Goal: Transaction & Acquisition: Purchase product/service

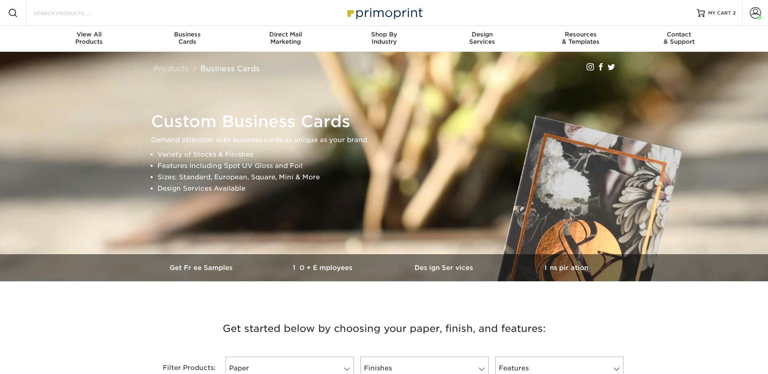
click at [82, 11] on input "Search Products" at bounding box center [72, 13] width 79 height 10
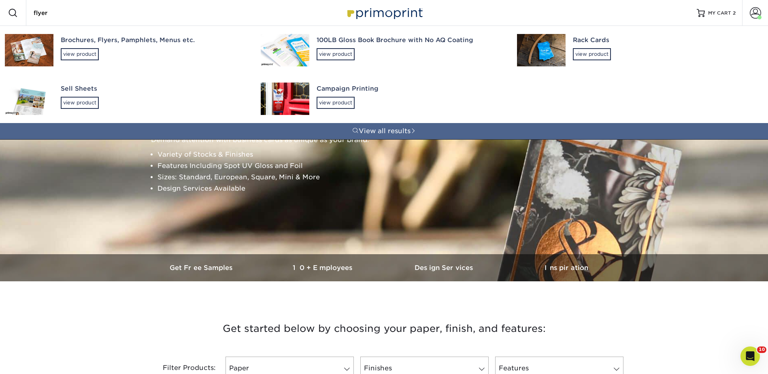
type input "flyer"
click at [75, 43] on div "Brochures, Flyers, Pamphlets, Menus etc." at bounding box center [154, 40] width 186 height 9
click at [149, 41] on div "Brochures, Flyers, Pamphlets, Menus etc." at bounding box center [154, 40] width 186 height 9
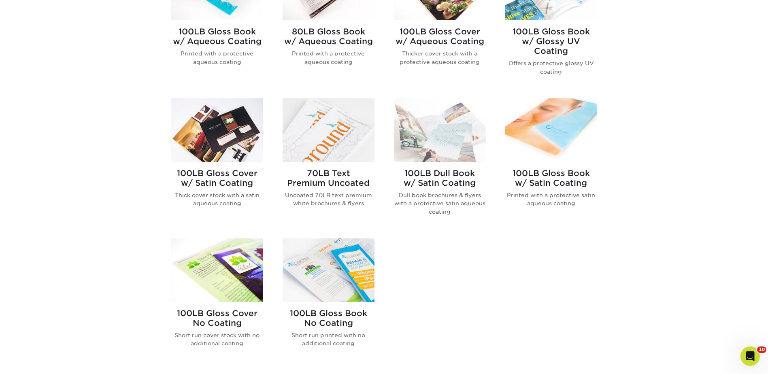
scroll to position [527, 0]
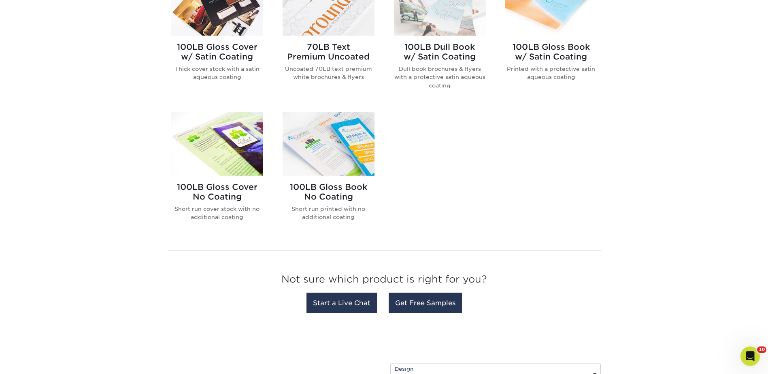
click at [333, 147] on img at bounding box center [329, 144] width 92 height 64
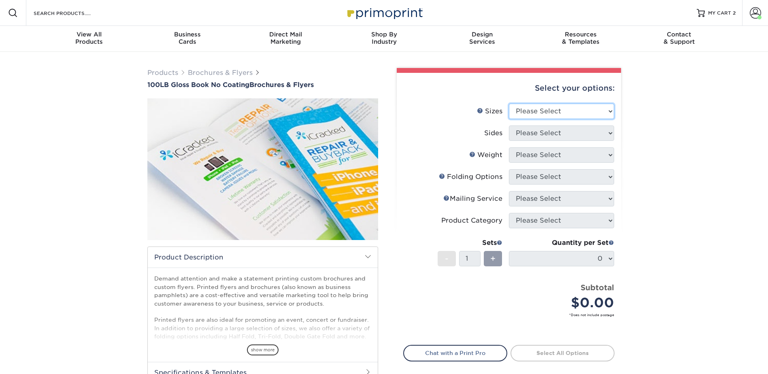
click at [522, 109] on select "Please Select 3.67" x 8.5" 4" x 6" 4" x 8.5" 4" x 9" 4" x 10" 4" x 11" 4" x 15"…" at bounding box center [561, 111] width 105 height 15
select select "11.00x17.00"
click at [509, 104] on select "Please Select 3.67" x 8.5" 4" x 6" 4" x 8.5" 4" x 9" 4" x 10" 4" x 11" 4" x 15"…" at bounding box center [561, 111] width 105 height 15
click at [527, 128] on select "Please Select Print Both Sides Print Front Only" at bounding box center [561, 133] width 105 height 15
select select "13abbda7-1d64-4f25-8bb2-c179b224825d"
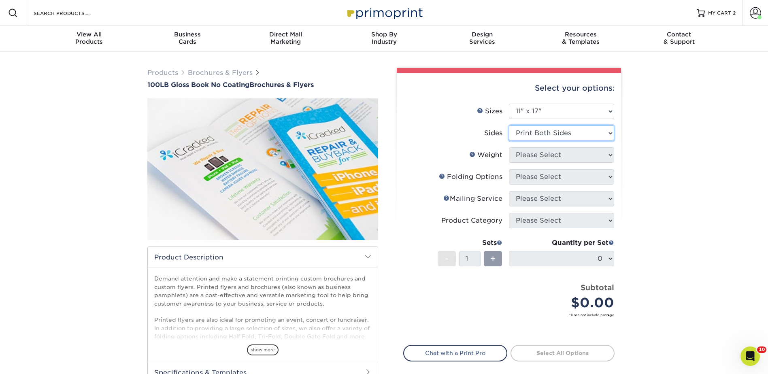
click at [509, 126] on select "Please Select Print Both Sides Print Front Only" at bounding box center [561, 133] width 105 height 15
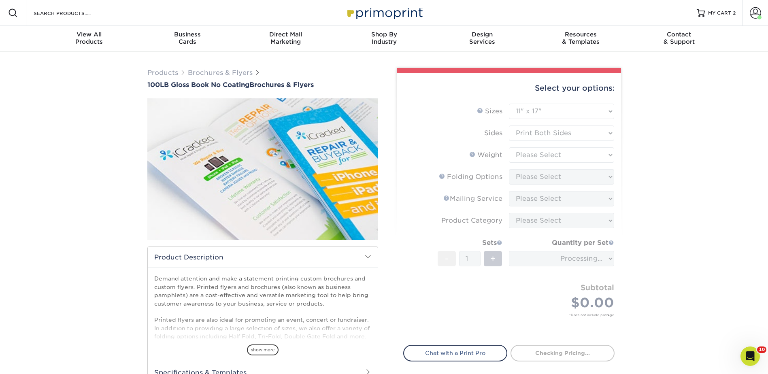
click at [527, 157] on form "Sizes Help Sizes Please Select 3.67" x 8.5" 4" x 6" 4" x 8.5" 4" x 9" 4" x 10" …" at bounding box center [508, 220] width 211 height 232
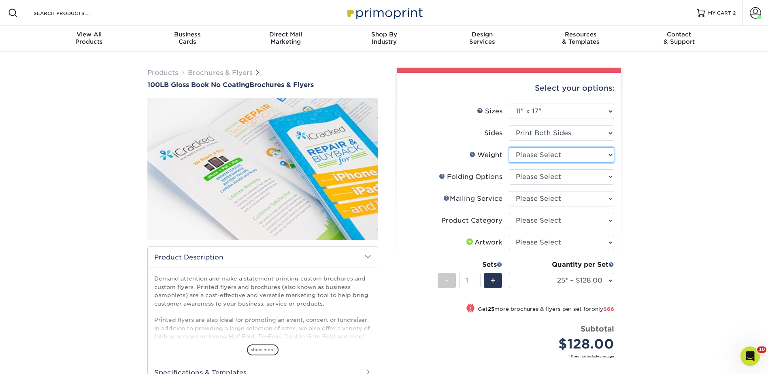
click at [535, 159] on select "Please Select 100LB" at bounding box center [561, 154] width 105 height 15
select select "100LB"
click at [509, 147] on select "Please Select 100LB" at bounding box center [561, 154] width 105 height 15
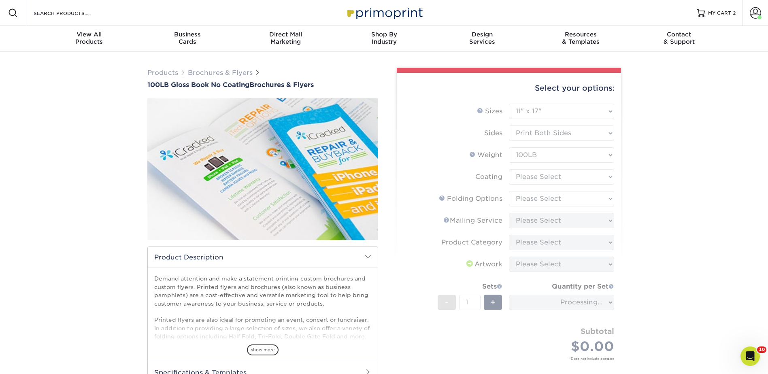
click at [526, 177] on form "Sizes Help Sizes Please Select 3.67" x 8.5" 4" x 6" 4" x 8.5" 4" x 9" 4" x 10" …" at bounding box center [508, 242] width 211 height 276
click at [528, 172] on form "Sizes Help Sizes Please Select 3.67" x 8.5" 4" x 6" 4" x 8.5" 4" x 9" 4" x 10" …" at bounding box center [508, 242] width 211 height 276
click at [528, 176] on form "Sizes Help Sizes Please Select 3.67" x 8.5" 4" x 6" 4" x 8.5" 4" x 9" 4" x 10" …" at bounding box center [508, 242] width 211 height 276
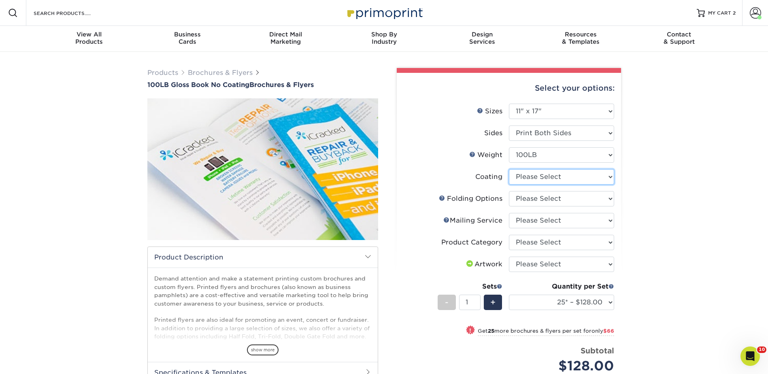
click at [527, 176] on select at bounding box center [561, 176] width 105 height 15
select select "3e7618de-abca-4bda-9f97-8b9129e913d8"
click at [509, 169] on select at bounding box center [561, 176] width 105 height 15
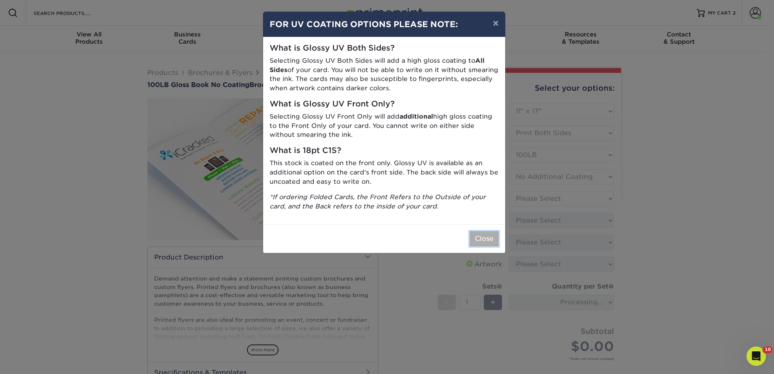
click at [476, 238] on button "Close" at bounding box center [484, 238] width 29 height 15
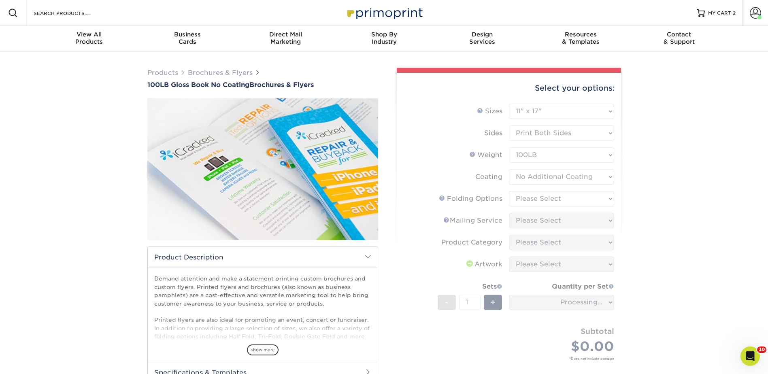
click at [527, 199] on form "Sizes Help Sizes Please Select 3.67" x 8.5" 4" x 6" 4" x 8.5" 4" x 9" 4" x 10" …" at bounding box center [508, 242] width 211 height 276
click at [527, 198] on form "Sizes Help Sizes Please Select 3.67" x 8.5" 4" x 6" 4" x 8.5" 4" x 9" 4" x 10" …" at bounding box center [508, 242] width 211 height 276
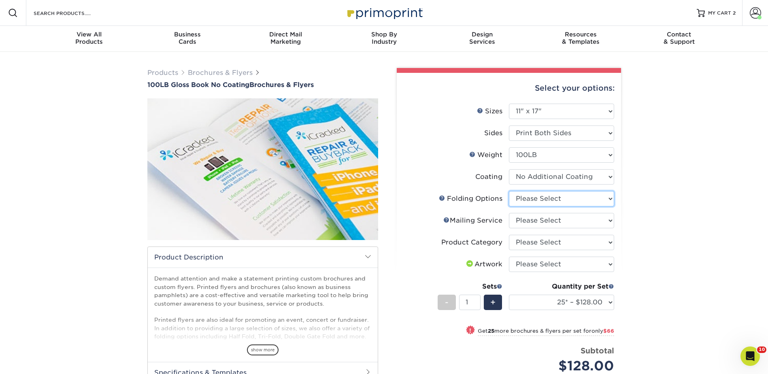
click at [527, 198] on select "Please Select FLAT - No Folding Accordion Fold Roll Fold Tri-Fold / Letter Fold…" at bounding box center [561, 198] width 105 height 15
click at [216, 70] on link "Brochures & Flyers" at bounding box center [220, 73] width 65 height 8
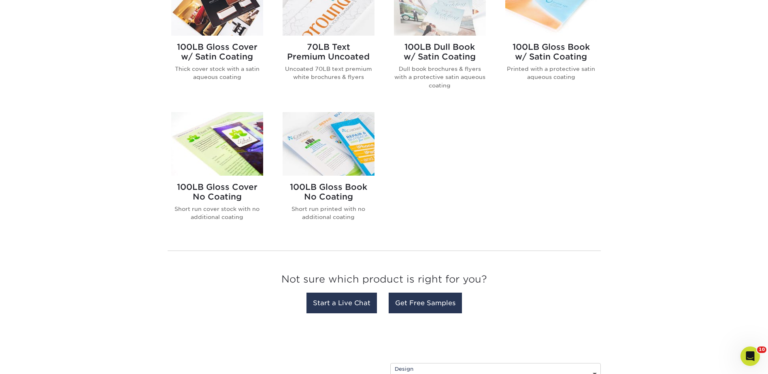
click at [213, 144] on img at bounding box center [217, 144] width 92 height 64
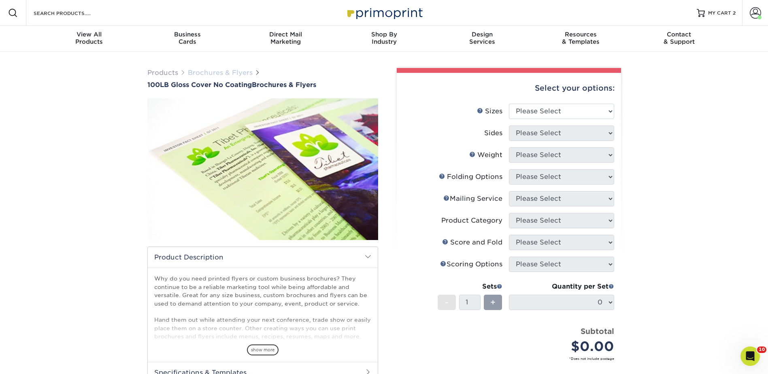
drag, startPoint x: 220, startPoint y: 75, endPoint x: 225, endPoint y: 73, distance: 4.6
click at [220, 75] on link "Brochures & Flyers" at bounding box center [220, 73] width 65 height 8
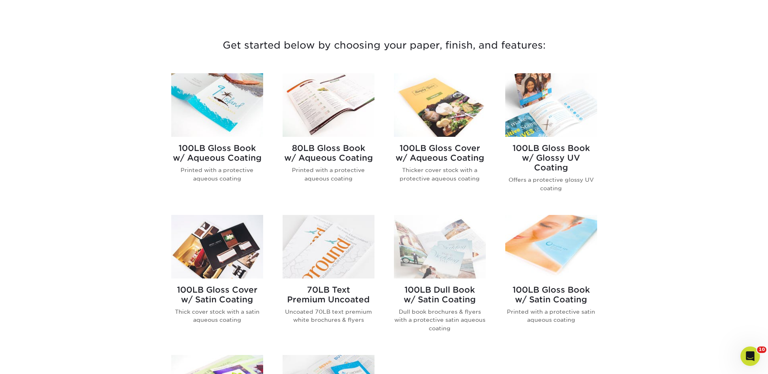
click at [217, 106] on img at bounding box center [217, 105] width 92 height 64
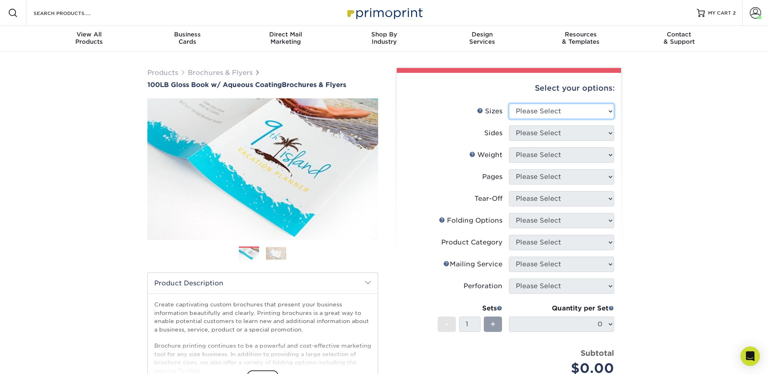
click at [530, 105] on select "Please Select 3.5" x 8.5" 3.5" x 11" 3.67" x 8.5" 4" x 6" 4" x 8.5" 4" x 9" 4" …" at bounding box center [561, 111] width 105 height 15
select select "11.00x17.00"
click at [509, 104] on select "Please Select 3.5" x 8.5" 3.5" x 11" 3.67" x 8.5" 4" x 6" 4" x 8.5" 4" x 9" 4" …" at bounding box center [561, 111] width 105 height 15
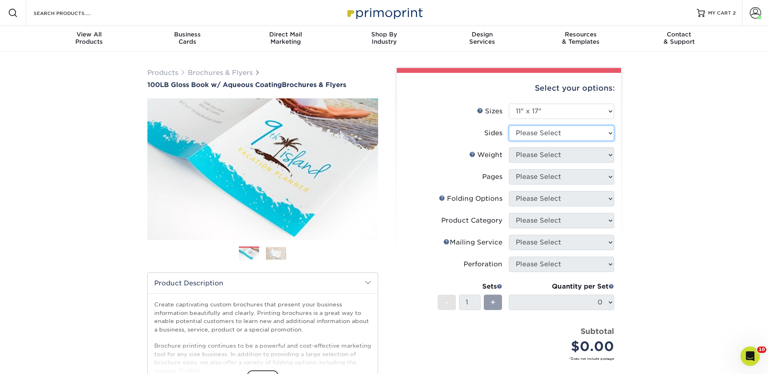
drag, startPoint x: 520, startPoint y: 126, endPoint x: 525, endPoint y: 134, distance: 10.0
click at [519, 126] on select "Please Select Print Both Sides Print Front Only" at bounding box center [561, 133] width 105 height 15
select select "13abbda7-1d64-4f25-8bb2-c179b224825d"
click at [509, 126] on select "Please Select Print Both Sides Print Front Only" at bounding box center [561, 133] width 105 height 15
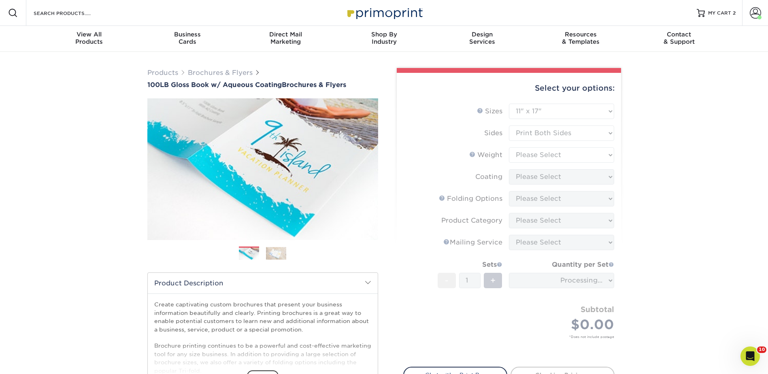
click at [525, 154] on form "Sizes Help Sizes Please Select 3.5" x 8.5" 3.5" x 11" 3.67" x 8.5" 4" x 6" 4" x…" at bounding box center [508, 231] width 211 height 254
click at [523, 154] on form "Sizes Help Sizes Please Select 3.5" x 8.5" 3.5" x 11" 3.67" x 8.5" 4" x 6" 4" x…" at bounding box center [508, 231] width 211 height 254
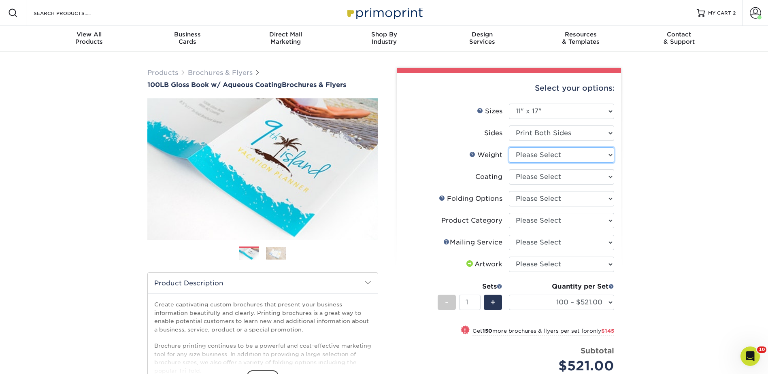
click at [527, 153] on select "Please Select 100LB" at bounding box center [561, 154] width 105 height 15
select select "100LB"
click at [509, 147] on select "Please Select 100LB" at bounding box center [561, 154] width 105 height 15
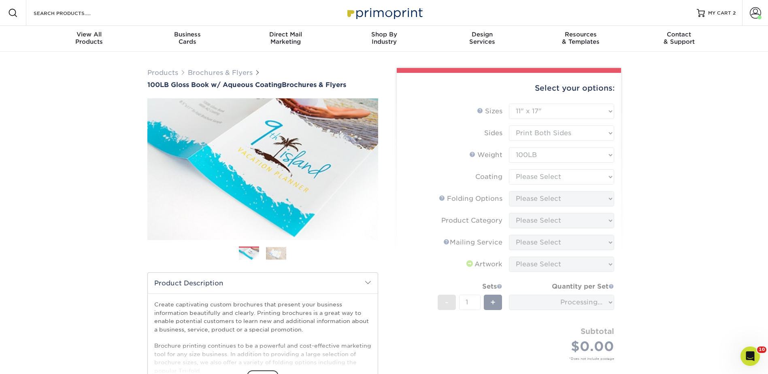
click at [528, 177] on form "Sizes Help Sizes Please Select 3.5" x 8.5" 3.5" x 11" 3.67" x 8.5" 4" x 6" 4" x…" at bounding box center [508, 242] width 211 height 276
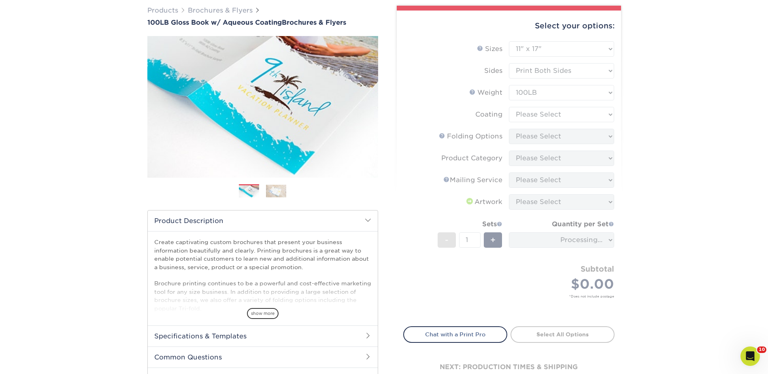
scroll to position [122, 0]
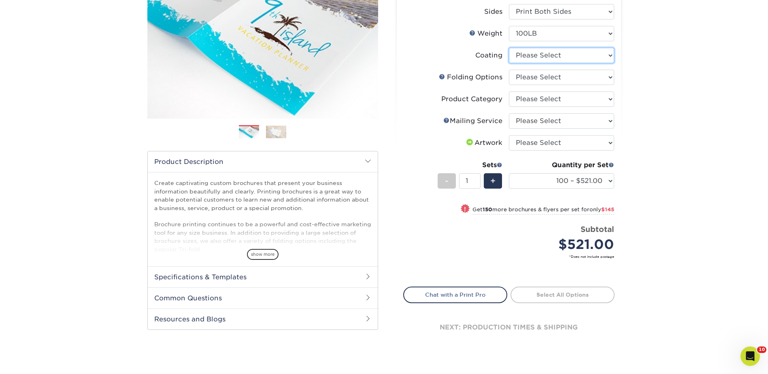
click at [534, 54] on select at bounding box center [561, 55] width 105 height 15
select select "d41dab50-ff65-4f4f-bb17-2afe4d36ae33"
click at [509, 48] on select at bounding box center [561, 55] width 105 height 15
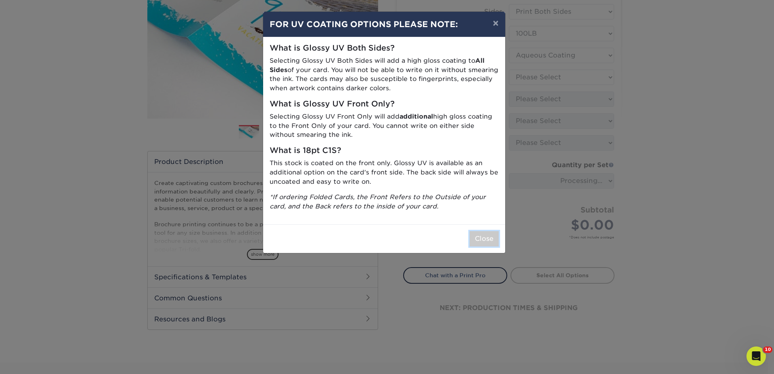
drag, startPoint x: 478, startPoint y: 241, endPoint x: 508, endPoint y: 186, distance: 62.5
click at [478, 241] on button "Close" at bounding box center [484, 238] width 29 height 15
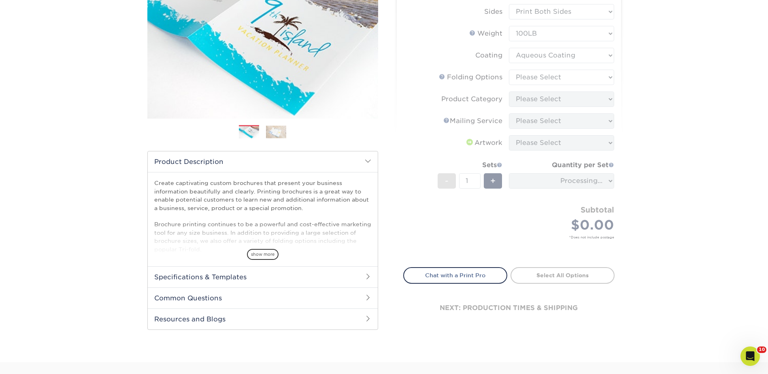
click at [546, 76] on form "Sizes Help Sizes Please Select 3.5" x 8.5" 3.5" x 11" 3.67" x 8.5" 4" x 6" 4" x…" at bounding box center [508, 120] width 211 height 276
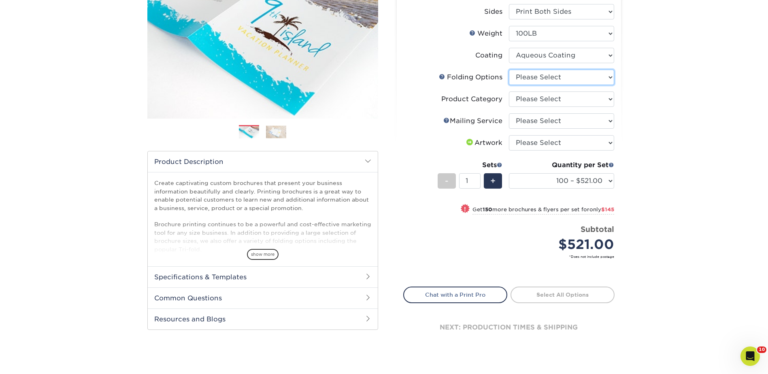
click at [525, 74] on select "Please Select FLAT - No Folding Accordion Fold Roll Fold Tri-Fold / Letter Fold…" at bounding box center [561, 77] width 105 height 15
click at [444, 73] on div "Folds Help Folding Options" at bounding box center [471, 78] width 64 height 10
click at [441, 78] on link "Folds Help" at bounding box center [442, 76] width 6 height 6
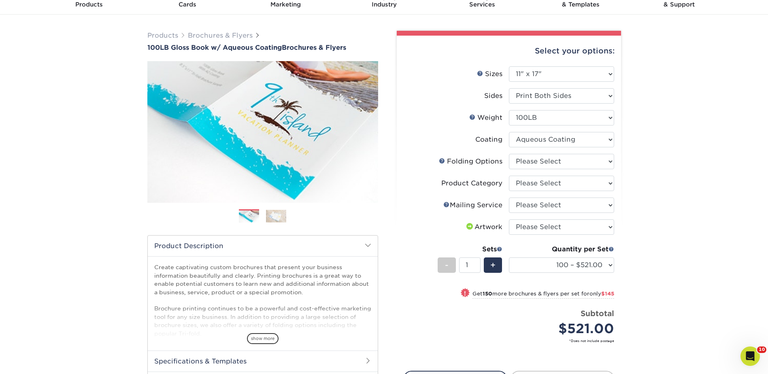
scroll to position [0, 0]
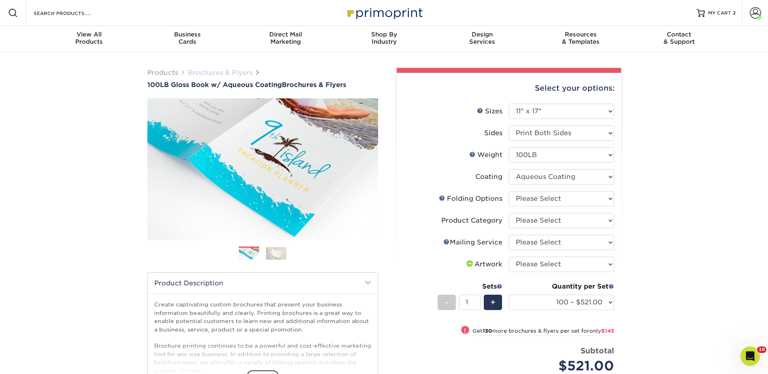
click at [236, 71] on link "Brochures & Flyers" at bounding box center [220, 73] width 65 height 8
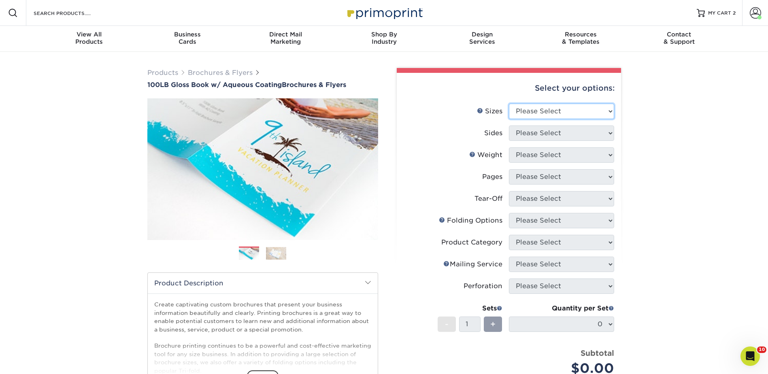
click at [528, 109] on select "Please Select 3.5" x 8.5" 3.5" x 11" 3.67" x 8.5" 4" x 6" 4" x 8.5" 4" x 9" 4" …" at bounding box center [561, 111] width 105 height 15
select select "11.00x17.00"
click at [509, 104] on select "Please Select 3.5" x 8.5" 3.5" x 11" 3.67" x 8.5" 4" x 6" 4" x 8.5" 4" x 9" 4" …" at bounding box center [561, 111] width 105 height 15
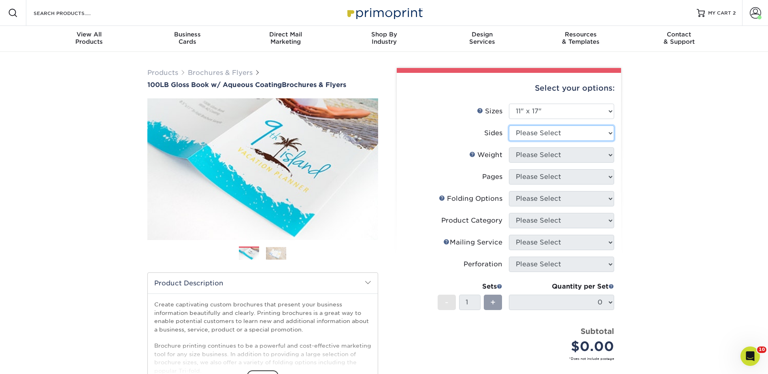
click at [525, 130] on select "Please Select Print Both Sides Print Front Only" at bounding box center [561, 133] width 105 height 15
select select "13abbda7-1d64-4f25-8bb2-c179b224825d"
click at [509, 126] on select "Please Select Print Both Sides Print Front Only" at bounding box center [561, 133] width 105 height 15
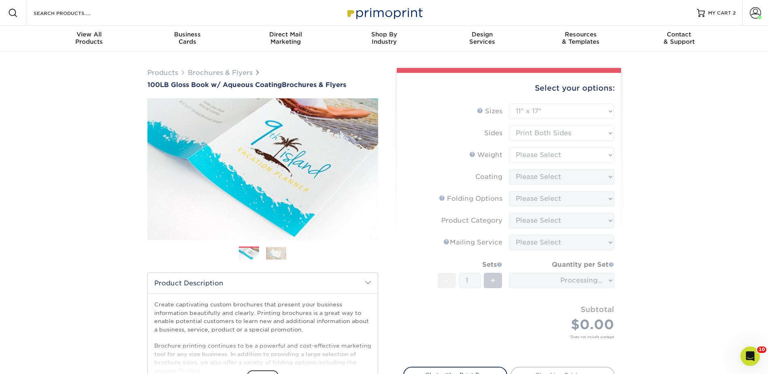
click at [526, 154] on form "Sizes Help Sizes Please Select 3.5" x 8.5" 3.5" x 11" 3.67" x 8.5" 4" x 6" 4" x…" at bounding box center [508, 231] width 211 height 254
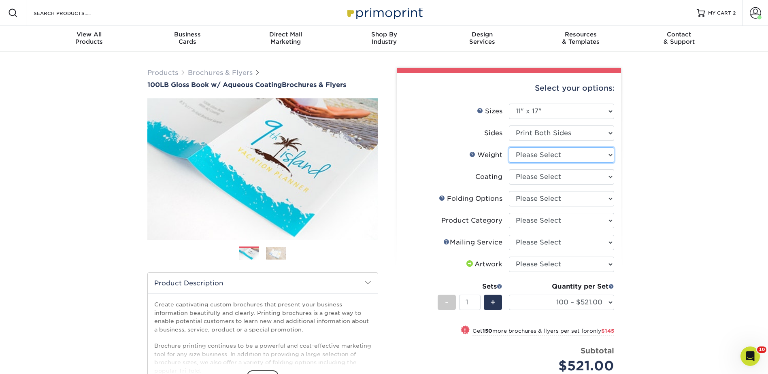
click at [526, 154] on select "Please Select 100LB" at bounding box center [561, 154] width 105 height 15
select select "100LB"
click at [509, 147] on select "Please Select 100LB" at bounding box center [561, 154] width 105 height 15
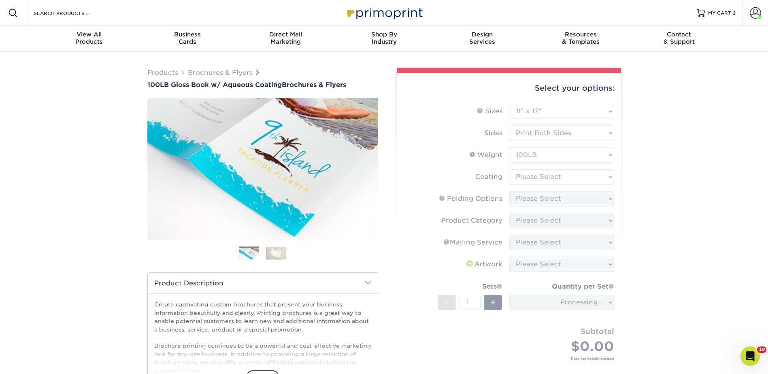
click at [523, 175] on form "Sizes Help Sizes Please Select 3.5" x 8.5" 3.5" x 11" 3.67" x 8.5" 4" x 6" 4" x…" at bounding box center [508, 242] width 211 height 276
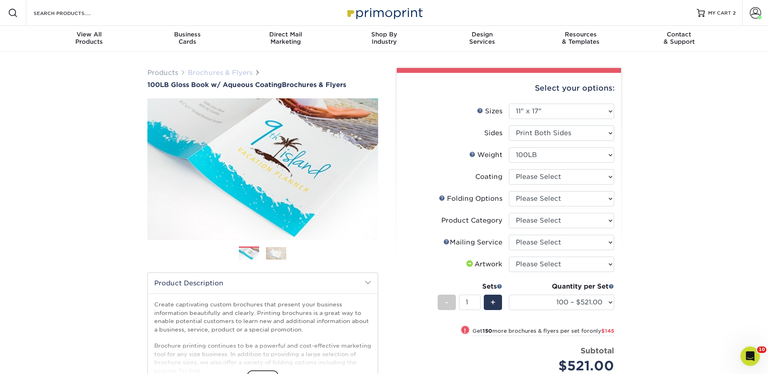
click at [226, 75] on link "Brochures & Flyers" at bounding box center [220, 73] width 65 height 8
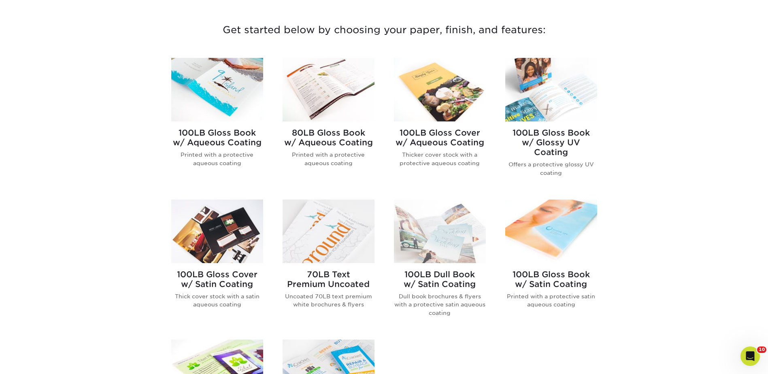
scroll to position [284, 0]
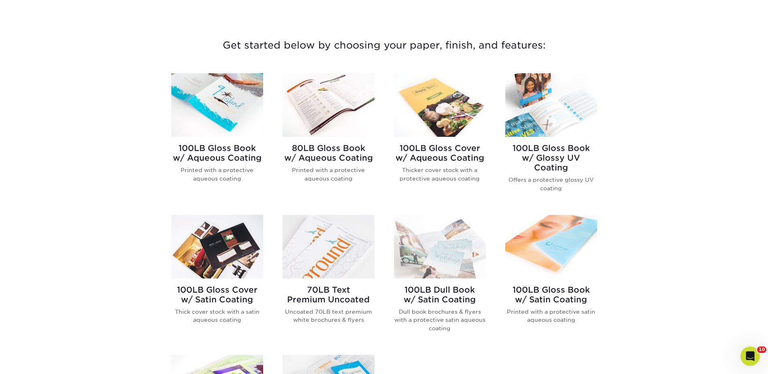
click at [562, 124] on img at bounding box center [551, 105] width 92 height 64
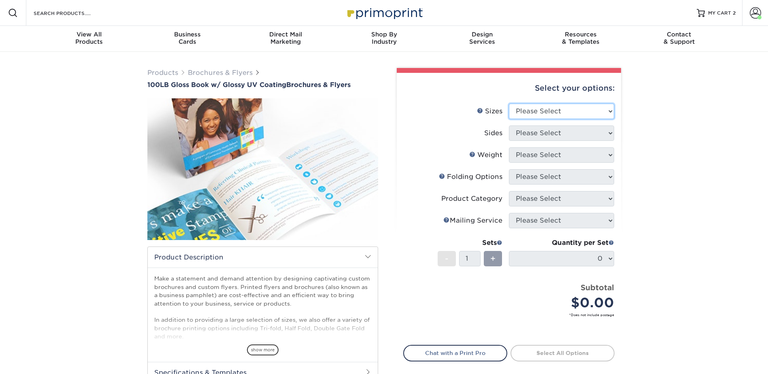
drag, startPoint x: 540, startPoint y: 107, endPoint x: 543, endPoint y: 117, distance: 10.0
click at [540, 107] on select "Please Select 3.67" x 8.5" 4" x 6" 4" x 8.5" 4" x 9" 4" x 11" 4.25" x 5.5" 4.25…" at bounding box center [561, 111] width 105 height 15
select select "11.00x17.00"
click at [509, 104] on select "Please Select 3.67" x 8.5" 4" x 6" 4" x 8.5" 4" x 9" 4" x 11" 4.25" x 5.5" 4.25…" at bounding box center [561, 111] width 105 height 15
click at [526, 126] on select "Please Select Print Both Sides Print Front Only" at bounding box center [561, 133] width 105 height 15
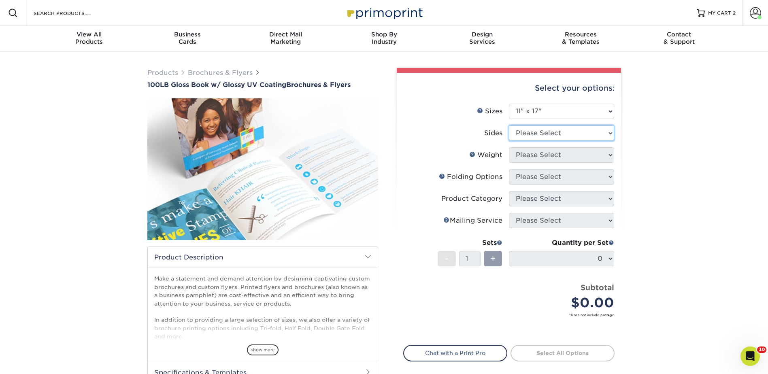
select select "13abbda7-1d64-4f25-8bb2-c179b224825d"
click at [509, 126] on select "Please Select Print Both Sides Print Front Only" at bounding box center [561, 133] width 105 height 15
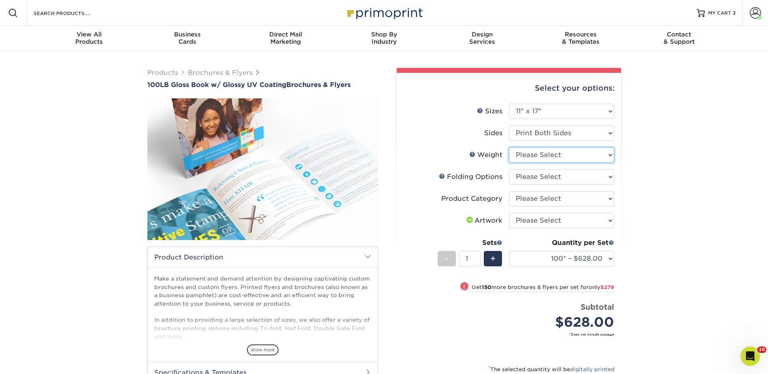
click at [527, 154] on select "Please Select 100LB" at bounding box center [561, 154] width 105 height 15
select select "100LB"
click at [509, 147] on select "Please Select 100LB" at bounding box center [561, 154] width 105 height 15
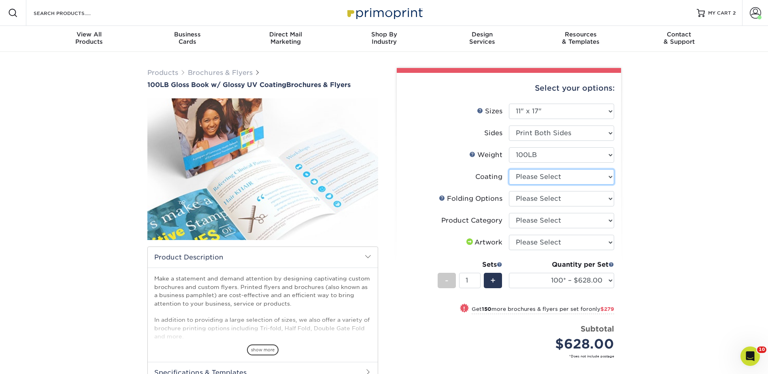
drag, startPoint x: 525, startPoint y: 175, endPoint x: 525, endPoint y: 180, distance: 5.7
click at [525, 175] on select at bounding box center [561, 176] width 105 height 15
select select "ae367451-b2b8-45df-a344-0f05b6a12993"
click at [509, 169] on select at bounding box center [561, 176] width 105 height 15
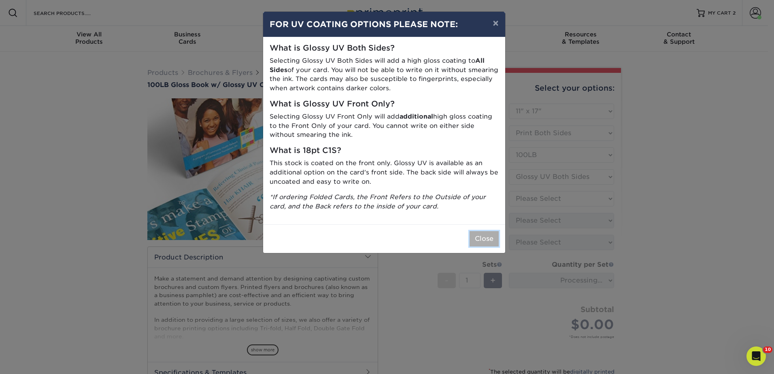
click at [488, 242] on button "Close" at bounding box center [484, 238] width 29 height 15
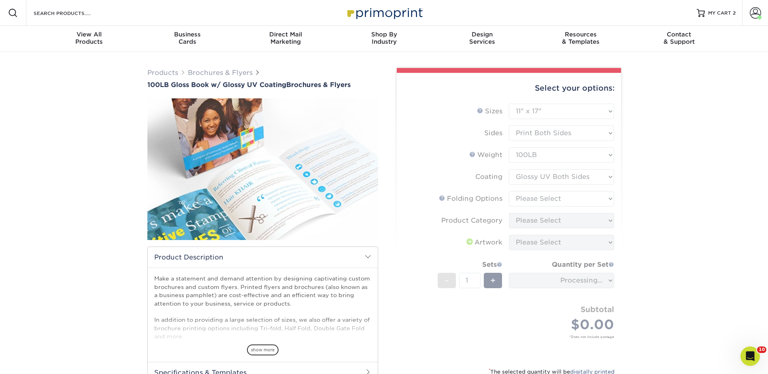
click at [530, 201] on form "Sizes Help Sizes Please Select 3.67" x 8.5" 4" x 6" 4" x 8.5" 4" x 9" 4" x 11" …" at bounding box center [508, 231] width 211 height 254
click at [529, 198] on form "Sizes Help Sizes Please Select 3.67" x 8.5" 4" x 6" 4" x 8.5" 4" x 9" 4" x 11" …" at bounding box center [508, 231] width 211 height 254
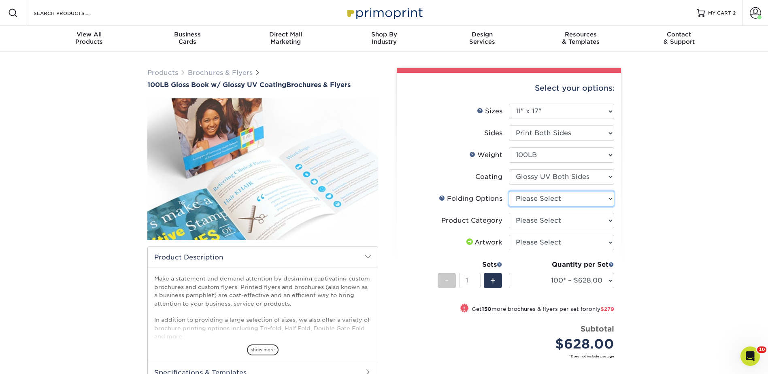
click at [528, 198] on select "Please Select FLAT - No Folding Accordion Fold Roll Fold Tri-Fold / Letter Fold…" at bounding box center [561, 198] width 105 height 15
select select "9589f320-e91f-48ce-a0d7-3badd39f2c14"
click at [509, 191] on select "Please Select FLAT - No Folding Accordion Fold Roll Fold Tri-Fold / Letter Fold…" at bounding box center [561, 198] width 105 height 15
click at [548, 218] on select "Please Select Flyers and Brochures" at bounding box center [561, 220] width 105 height 15
select select "1a668080-6b7c-4174-b399-2c3833b27ef4"
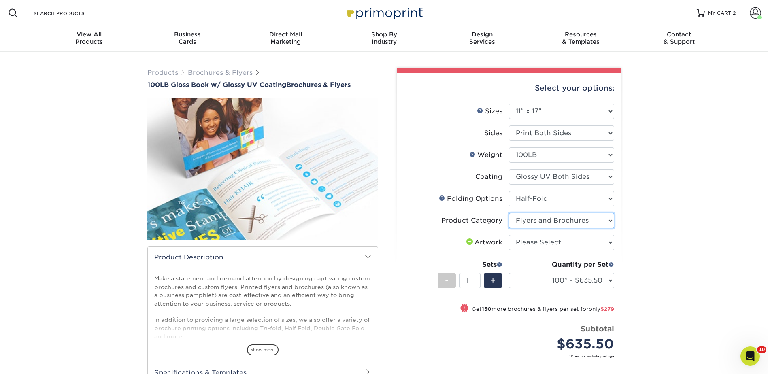
click at [509, 213] on select "Please Select Flyers and Brochures" at bounding box center [561, 220] width 105 height 15
click at [228, 69] on link "Brochures & Flyers" at bounding box center [220, 73] width 65 height 8
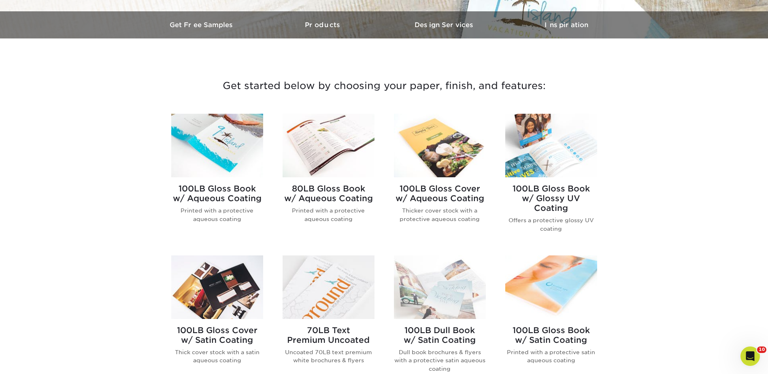
scroll to position [324, 0]
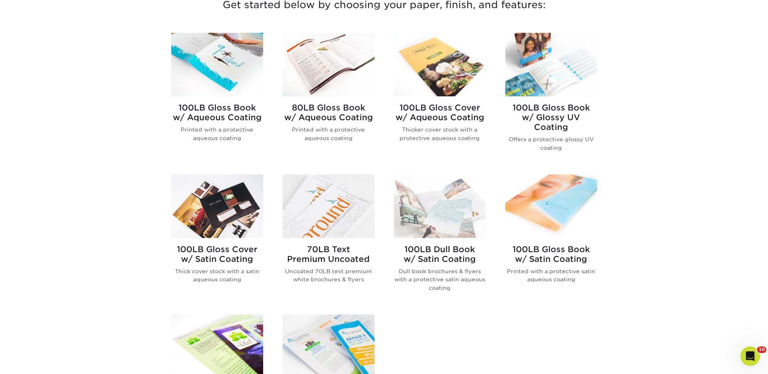
click at [414, 66] on img at bounding box center [440, 65] width 92 height 64
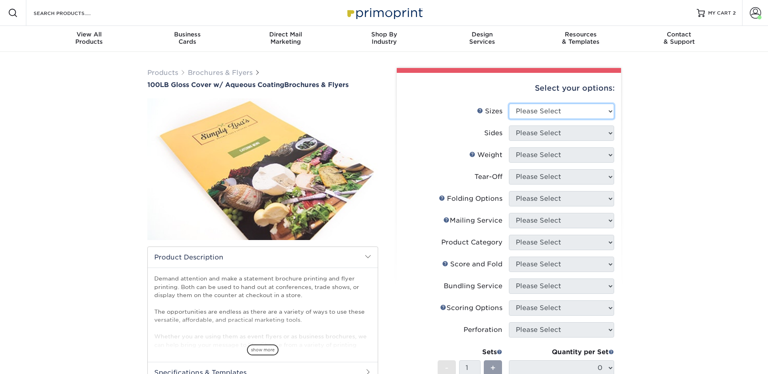
click at [548, 109] on select "Please Select 3.5" x 8.5" 3.5" x 11" 3.67" x 8.5" 4" x 8.5" 4" x 11" 4" x 12" 4…" at bounding box center [561, 111] width 105 height 15
select select "11.00x17.00"
click at [509, 104] on select "Please Select 3.5" x 8.5" 3.5" x 11" 3.67" x 8.5" 4" x 8.5" 4" x 11" 4" x 12" 4…" at bounding box center [561, 111] width 105 height 15
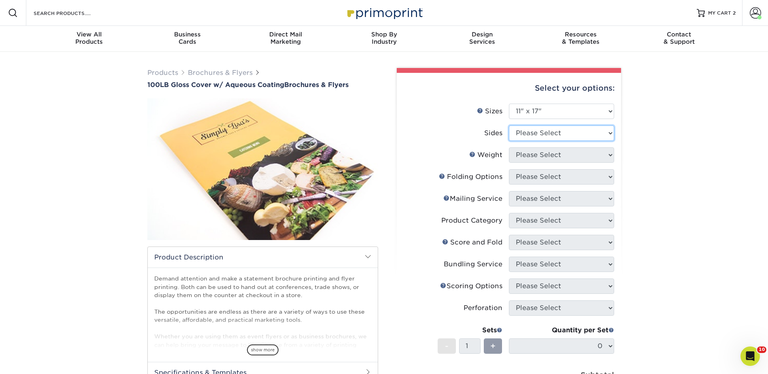
drag, startPoint x: 520, startPoint y: 129, endPoint x: 528, endPoint y: 141, distance: 14.4
click at [520, 129] on select "Please Select Print Both Sides Print Front Only" at bounding box center [561, 133] width 105 height 15
select select "13abbda7-1d64-4f25-8bb2-c179b224825d"
click at [509, 126] on select "Please Select Print Both Sides Print Front Only" at bounding box center [561, 133] width 105 height 15
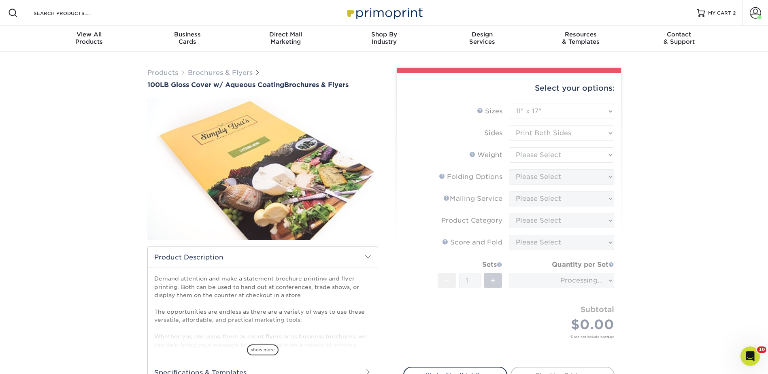
click at [525, 153] on form "Sizes Help Sizes Please Select 3.5" x 8.5" 3.5" x 11" 3.67" x 8.5" 4" x 8.5" 4"…" at bounding box center [508, 231] width 211 height 254
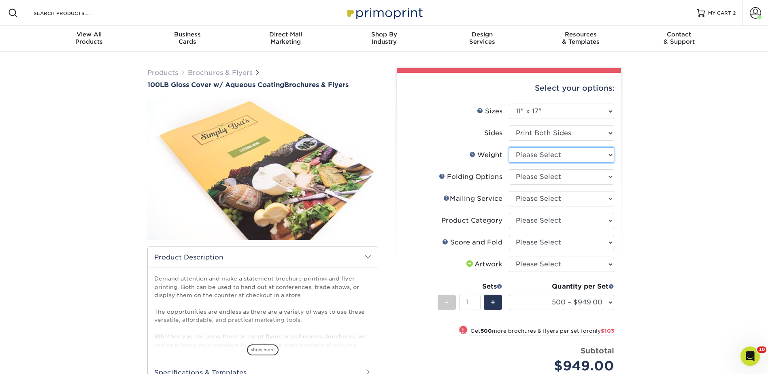
drag, startPoint x: 524, startPoint y: 153, endPoint x: 525, endPoint y: 158, distance: 4.9
click at [524, 153] on select "Please Select 100LB" at bounding box center [561, 154] width 105 height 15
select select "100LB"
click at [509, 147] on select "Please Select 100LB" at bounding box center [561, 154] width 105 height 15
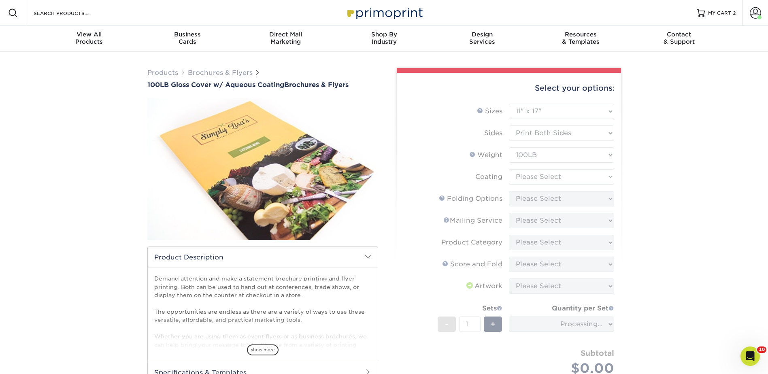
click at [523, 175] on form "Sizes Help Sizes Please Select 3.5" x 8.5" 3.5" x 11" 3.67" x 8.5" 4" x 8.5" 4"…" at bounding box center [508, 253] width 211 height 298
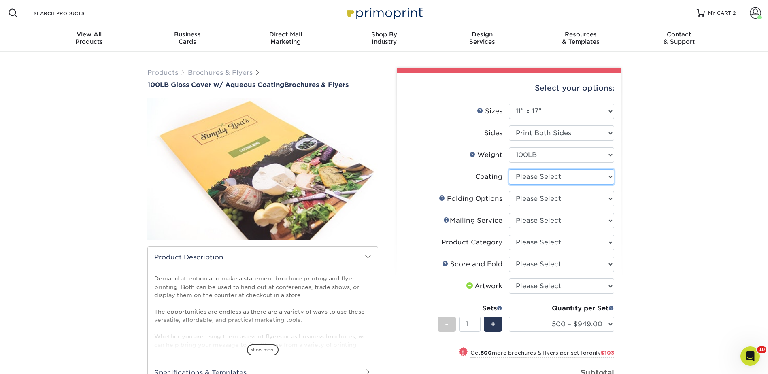
click at [522, 174] on select at bounding box center [561, 176] width 105 height 15
select select "d41dab50-ff65-4f4f-bb17-2afe4d36ae33"
click at [509, 169] on select at bounding box center [561, 176] width 105 height 15
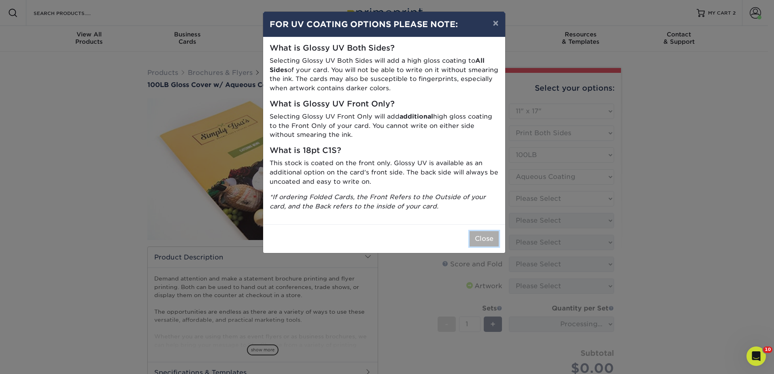
click at [482, 238] on button "Close" at bounding box center [484, 238] width 29 height 15
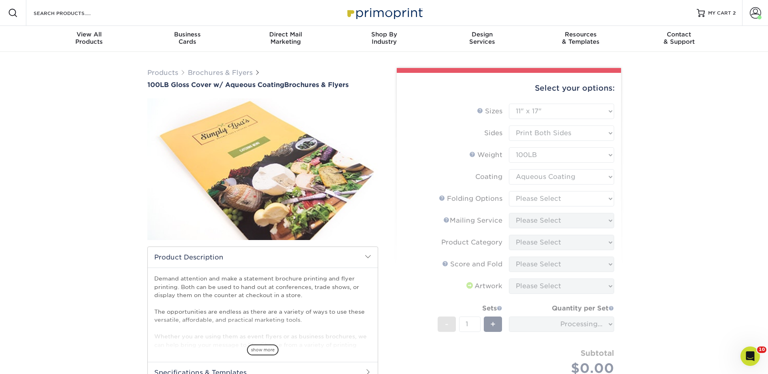
click at [521, 194] on form "Sizes Help Sizes Please Select 3.5" x 8.5" 3.5" x 11" 3.67" x 8.5" 4" x 8.5" 4"…" at bounding box center [508, 253] width 211 height 298
click at [536, 195] on form "Sizes Help Sizes Please Select 3.5" x 8.5" 3.5" x 11" 3.67" x 8.5" 4" x 8.5" 4"…" at bounding box center [508, 253] width 211 height 298
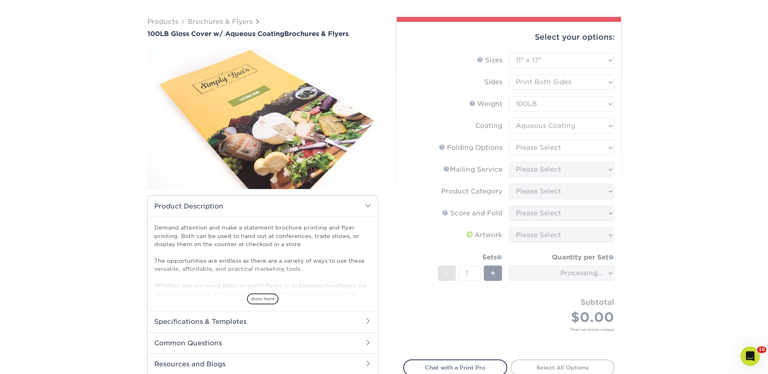
scroll to position [81, 0]
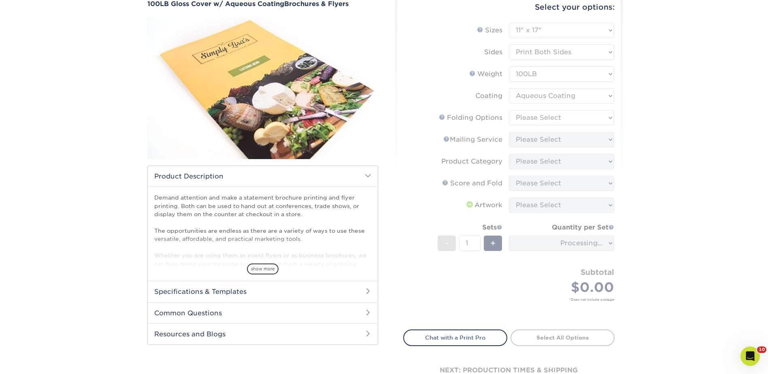
click at [540, 116] on form "Sizes Help Sizes Please Select 3.5" x 8.5" 3.5" x 11" 3.67" x 8.5" 4" x 8.5" 4"…" at bounding box center [508, 172] width 211 height 298
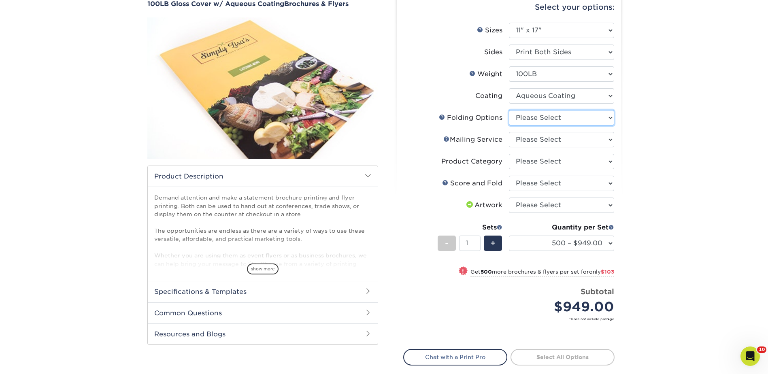
click at [539, 115] on select "Please Select FLAT - No Folding" at bounding box center [561, 117] width 105 height 15
select select "9b1d5825-34d1-4721-9874-ed79abb003d7"
click at [509, 110] on select "Please Select FLAT - No Folding" at bounding box center [561, 117] width 105 height 15
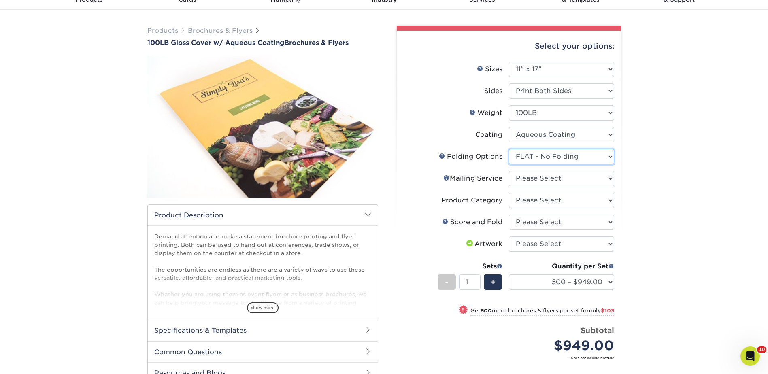
scroll to position [0, 0]
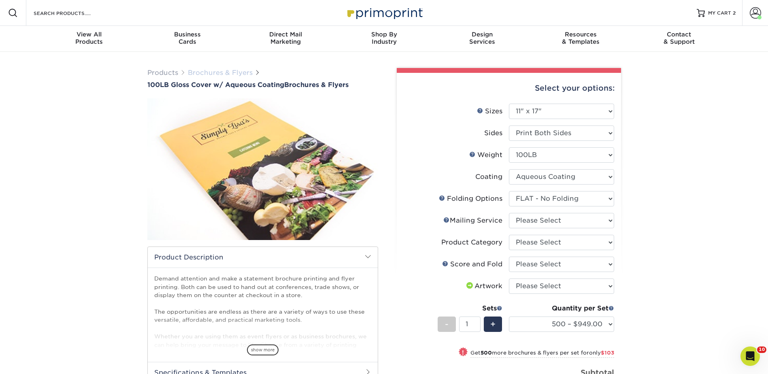
click at [203, 73] on link "Brochures & Flyers" at bounding box center [220, 73] width 65 height 8
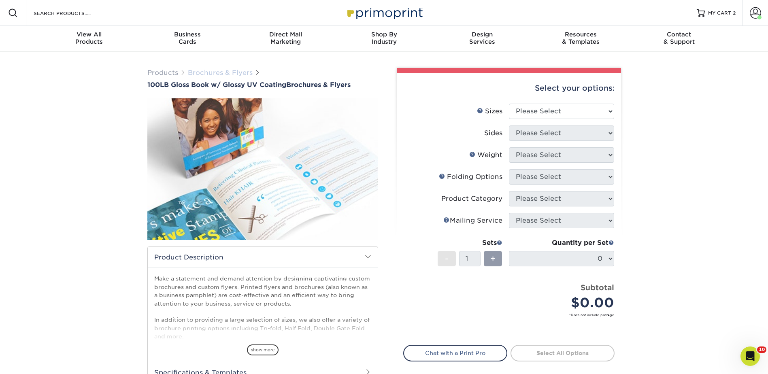
click at [236, 72] on link "Brochures & Flyers" at bounding box center [220, 73] width 65 height 8
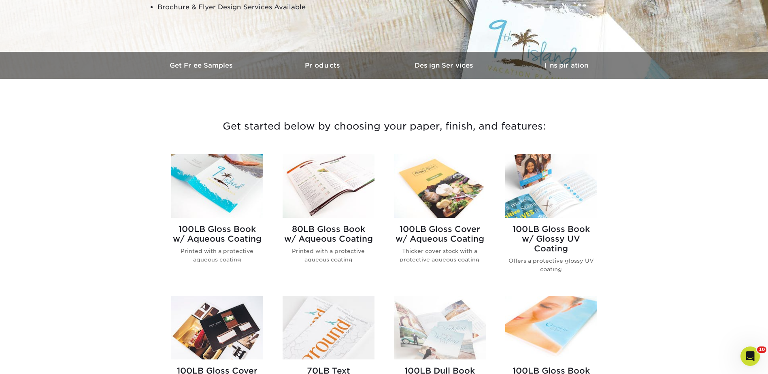
click at [216, 180] on img at bounding box center [217, 186] width 92 height 64
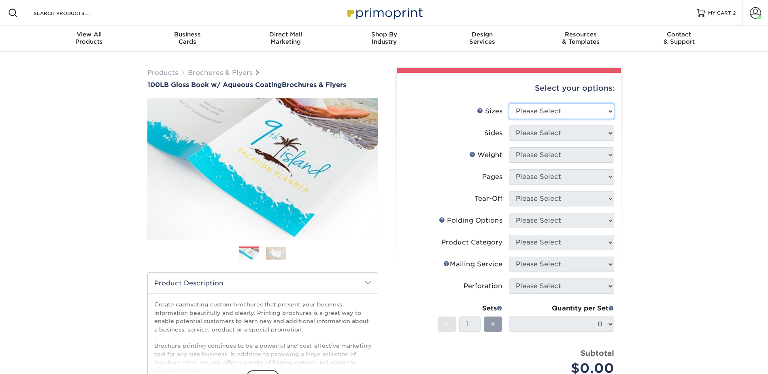
click at [532, 109] on select "Please Select 3.5" x 8.5" 3.5" x 11" 3.67" x 8.5" 4" x 6" 4" x 8.5" 4" x 9" 4" …" at bounding box center [561, 111] width 105 height 15
select select "11.00x17.00"
click at [509, 104] on select "Please Select 3.5" x 8.5" 3.5" x 11" 3.67" x 8.5" 4" x 6" 4" x 8.5" 4" x 9" 4" …" at bounding box center [561, 111] width 105 height 15
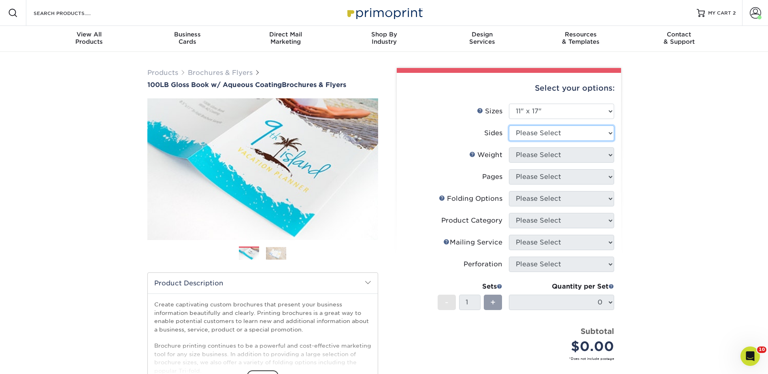
drag, startPoint x: 531, startPoint y: 134, endPoint x: 531, endPoint y: 138, distance: 4.5
click at [531, 134] on select "Please Select Print Both Sides Print Front Only" at bounding box center [561, 133] width 105 height 15
select select "13abbda7-1d64-4f25-8bb2-c179b224825d"
click at [509, 126] on select "Please Select Print Both Sides Print Front Only" at bounding box center [561, 133] width 105 height 15
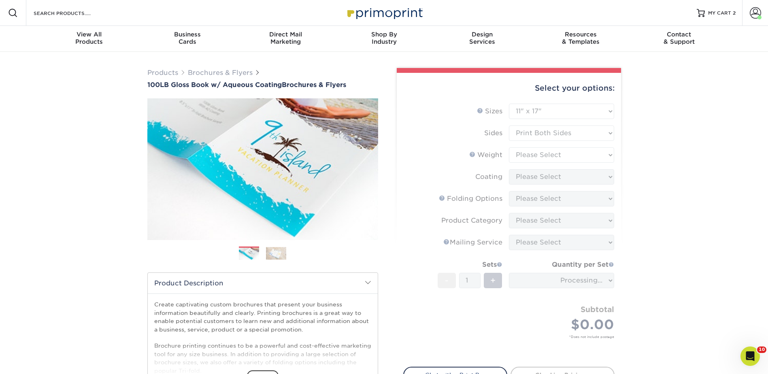
click at [523, 154] on form "Sizes Help Sizes Please Select 3.5" x 8.5" 3.5" x 11" 3.67" x 8.5" 4" x 6" 4" x…" at bounding box center [508, 231] width 211 height 254
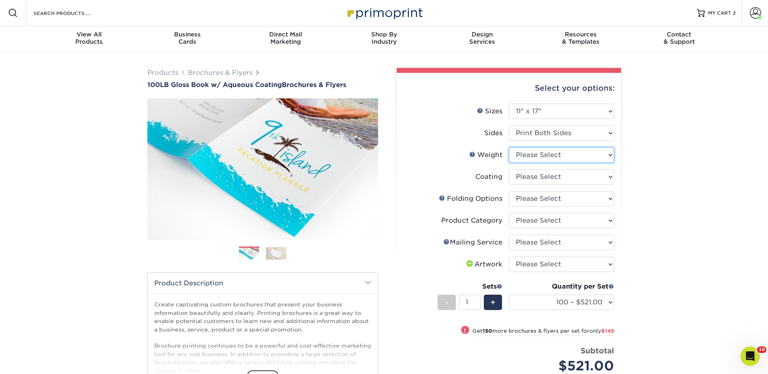
drag, startPoint x: 523, startPoint y: 154, endPoint x: 523, endPoint y: 160, distance: 6.5
click at [523, 154] on select "Please Select 100LB" at bounding box center [561, 154] width 105 height 15
select select "100LB"
click at [509, 147] on select "Please Select 100LB" at bounding box center [561, 154] width 105 height 15
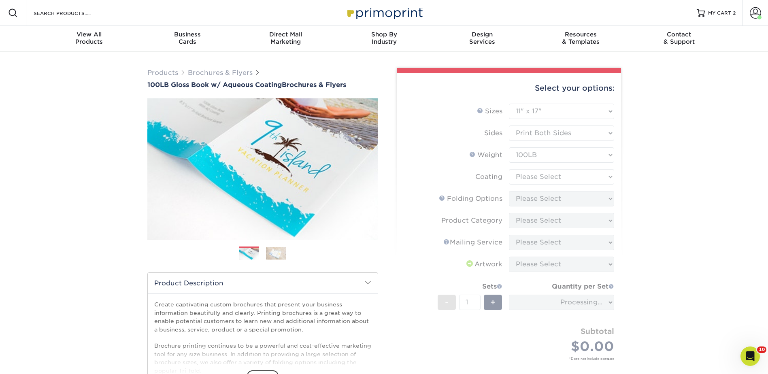
click at [530, 176] on form "Sizes Help Sizes Please Select 3.5" x 8.5" 3.5" x 11" 3.67" x 8.5" 4" x 6" 4" x…" at bounding box center [508, 242] width 211 height 276
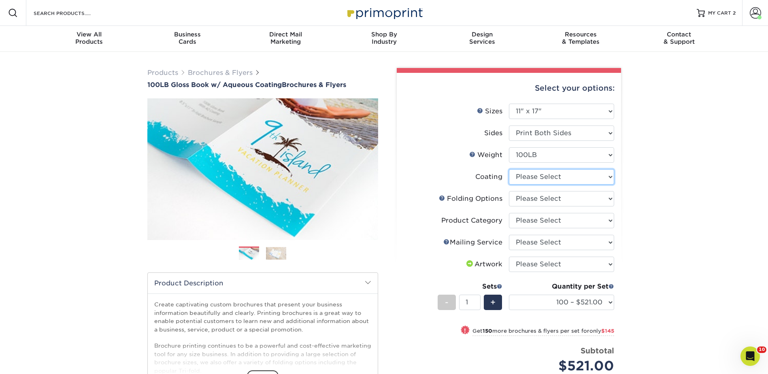
click at [530, 176] on select at bounding box center [561, 176] width 105 height 15
select select "d41dab50-ff65-4f4f-bb17-2afe4d36ae33"
click at [509, 169] on select at bounding box center [561, 176] width 105 height 15
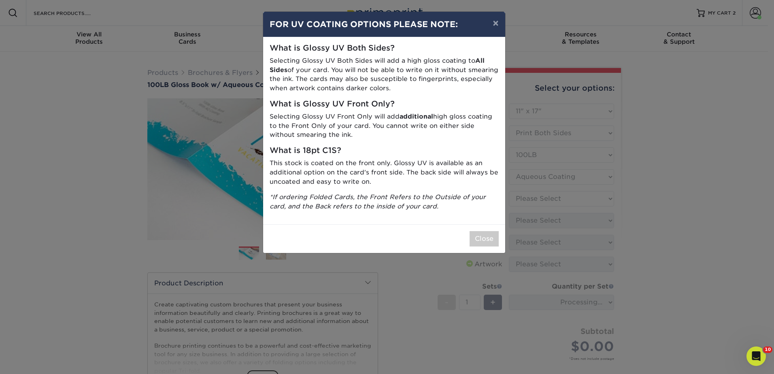
click at [482, 248] on div "Close" at bounding box center [384, 238] width 242 height 29
click at [485, 239] on button "Close" at bounding box center [484, 238] width 29 height 15
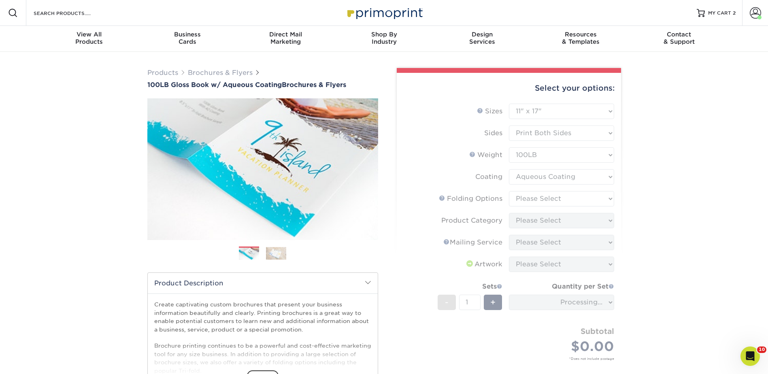
click at [533, 189] on form "Sizes Help Sizes Please Select 3.5" x 8.5" 3.5" x 11" 3.67" x 8.5" 4" x 6" 4" x…" at bounding box center [508, 242] width 211 height 276
click at [532, 197] on form "Sizes Help Sizes Please Select 3.5" x 8.5" 3.5" x 11" 3.67" x 8.5" 4" x 6" 4" x…" at bounding box center [508, 242] width 211 height 276
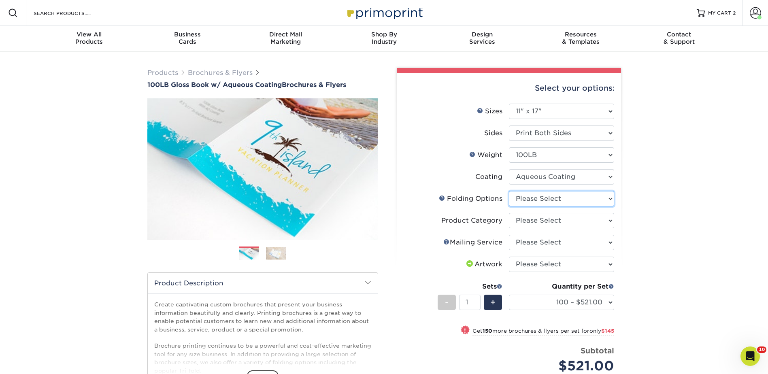
click at [534, 196] on select "Please Select FLAT - No Folding Accordion Fold Roll Fold Tri-Fold / Letter Fold…" at bounding box center [561, 198] width 105 height 15
select select "9589f320-e91f-48ce-a0d7-3badd39f2c14"
click at [509, 191] on select "Please Select FLAT - No Folding Accordion Fold Roll Fold Tri-Fold / Letter Fold…" at bounding box center [561, 198] width 105 height 15
click at [218, 72] on link "Brochures & Flyers" at bounding box center [220, 73] width 65 height 8
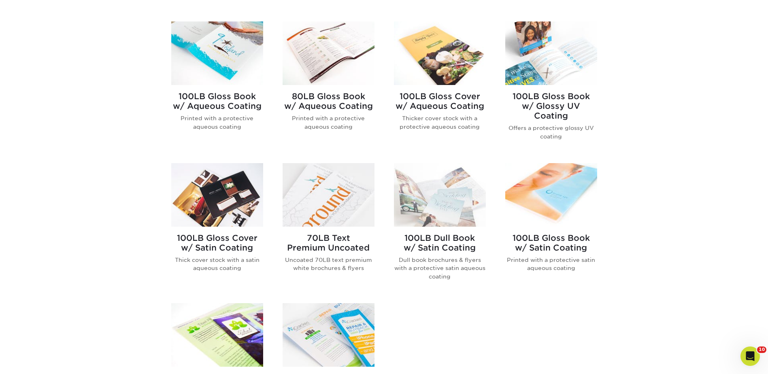
scroll to position [365, 0]
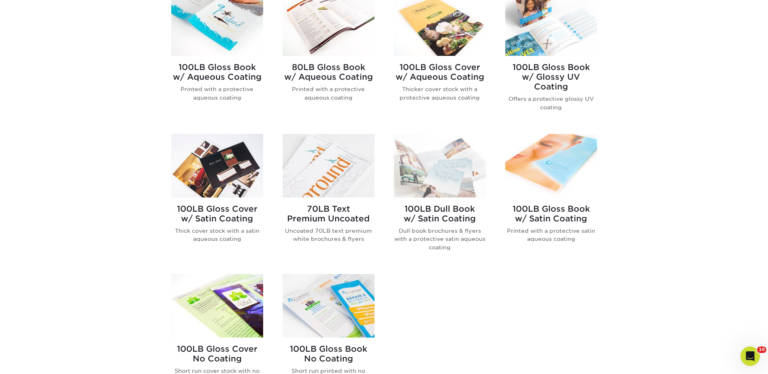
click at [318, 32] on img at bounding box center [329, 24] width 92 height 64
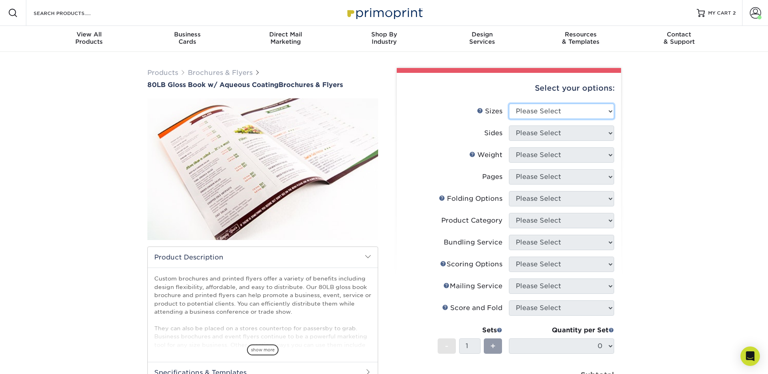
click at [539, 108] on select "Please Select 3.67" x 8.5" 3.67" x 8.5" 4" x 6" 4" x 8.5" 4" x 9" 4" x 11" 4" x…" at bounding box center [561, 111] width 105 height 15
select select "11.00x17.00"
click at [509, 104] on select "Please Select 3.67" x 8.5" 3.67" x 8.5" 4" x 6" 4" x 8.5" 4" x 9" 4" x 11" 4" x…" at bounding box center [561, 111] width 105 height 15
click at [530, 123] on li "Sizes Help Sizes Please Select 3.67" x 8.5" 3.67" x 8.5" 4" x 6" 4" x 8.5" 4" x…" at bounding box center [509, 115] width 211 height 22
click at [530, 130] on select "Please Select Print Both Sides Print Front Only" at bounding box center [561, 133] width 105 height 15
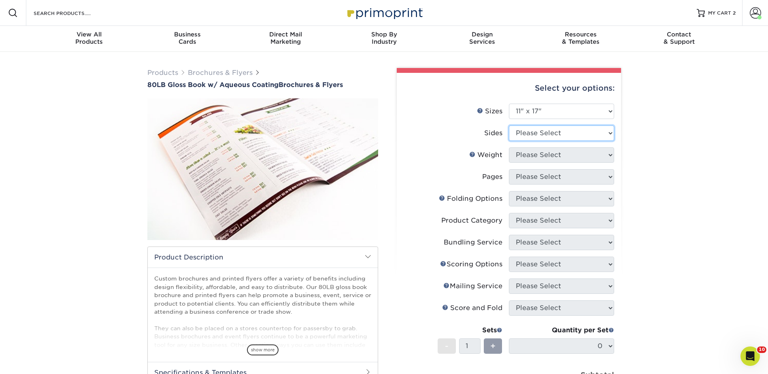
select select "13abbda7-1d64-4f25-8bb2-c179b224825d"
click at [509, 126] on select "Please Select Print Both Sides Print Front Only" at bounding box center [561, 133] width 105 height 15
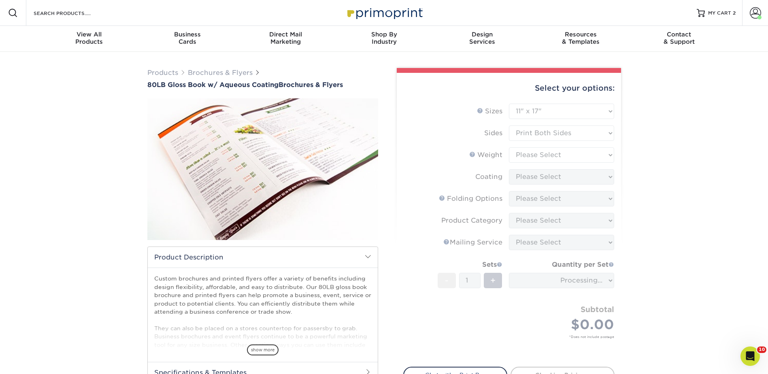
click at [523, 154] on form "Sizes Help Sizes Please Select 3.67" x 8.5" 3.67" x 8.5" 4" x 6" 4" x 8.5" 4" x…" at bounding box center [508, 231] width 211 height 254
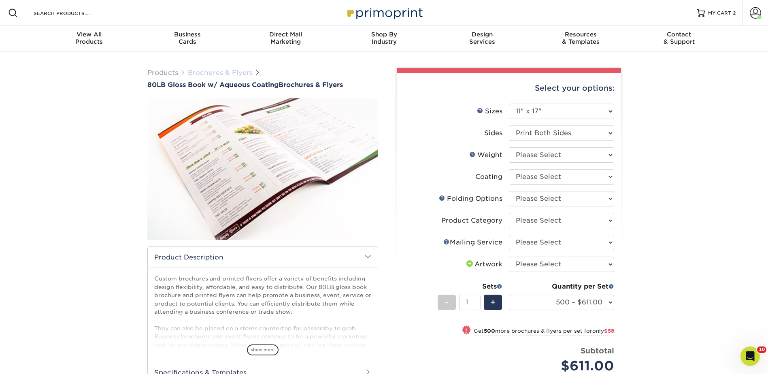
click at [233, 71] on link "Brochures & Flyers" at bounding box center [220, 73] width 65 height 8
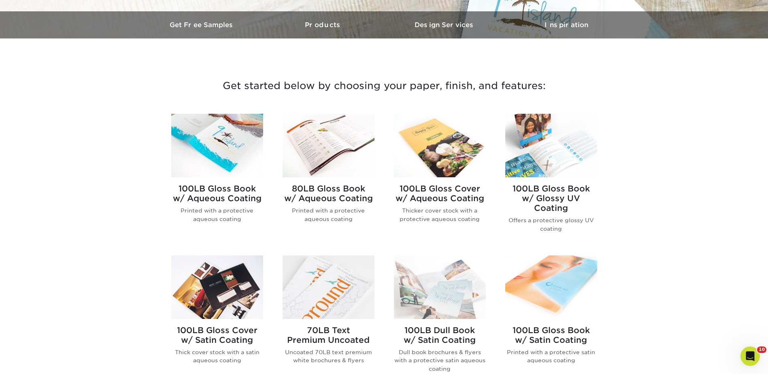
scroll to position [405, 0]
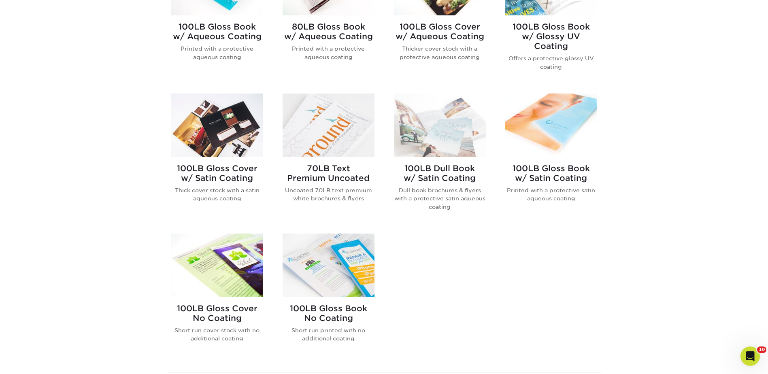
click at [329, 126] on img at bounding box center [329, 126] width 92 height 64
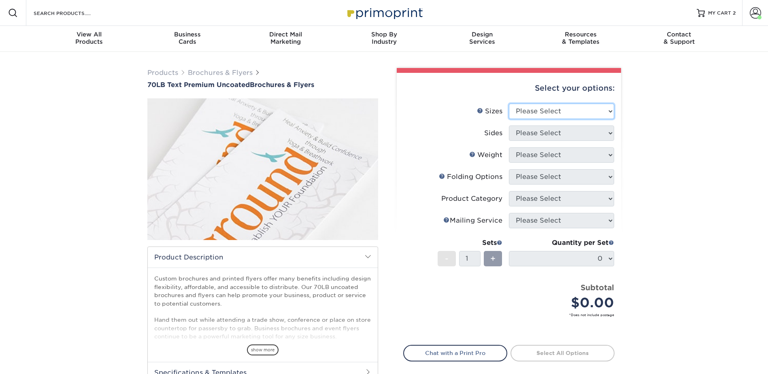
click at [538, 108] on select "Please Select 3.67" x 8.5" 4" x 6" 4" x 8.5" 4" x 9" 4.25" x 5.5" 4.25" x 11" 5…" at bounding box center [561, 111] width 105 height 15
select select "11.00x17.00"
click at [509, 104] on select "Please Select 3.67" x 8.5" 4" x 6" 4" x 8.5" 4" x 9" 4.25" x 5.5" 4.25" x 11" 5…" at bounding box center [561, 111] width 105 height 15
click at [531, 132] on select "Please Select Print Both Sides Print Front Only" at bounding box center [561, 133] width 105 height 15
select select "13abbda7-1d64-4f25-8bb2-c179b224825d"
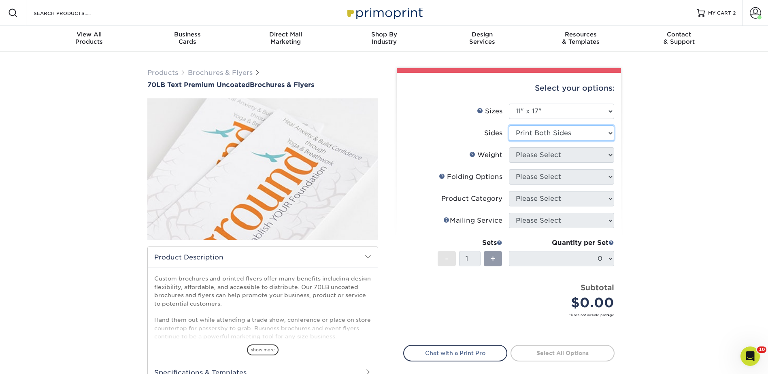
click at [509, 126] on select "Please Select Print Both Sides Print Front Only" at bounding box center [561, 133] width 105 height 15
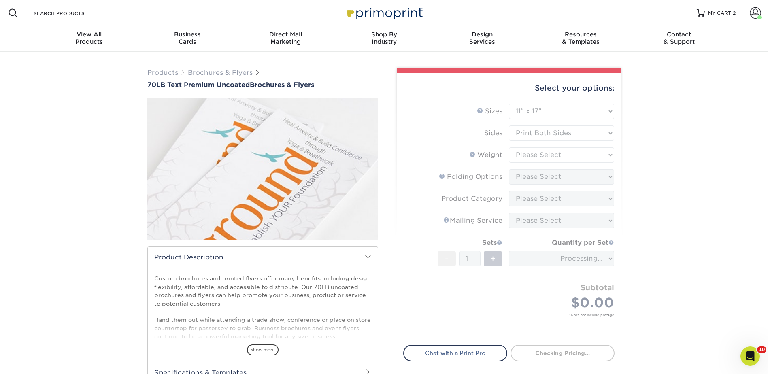
click at [525, 156] on form "Sizes Help Sizes Please Select 3.67" x 8.5" 4" x 6" 4" x 8.5" 4" x 9" 4.25" x 5…" at bounding box center [508, 220] width 211 height 232
